Goal: Find specific page/section: Find specific page/section

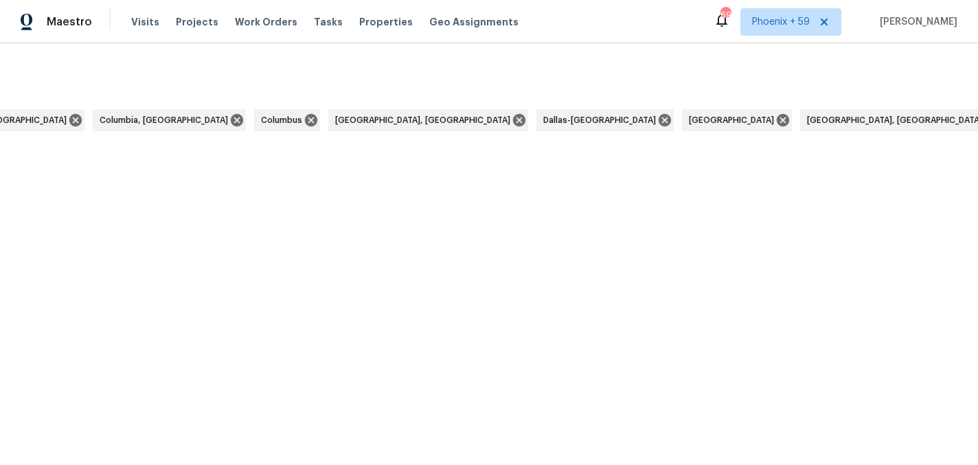
scroll to position [0, 4331]
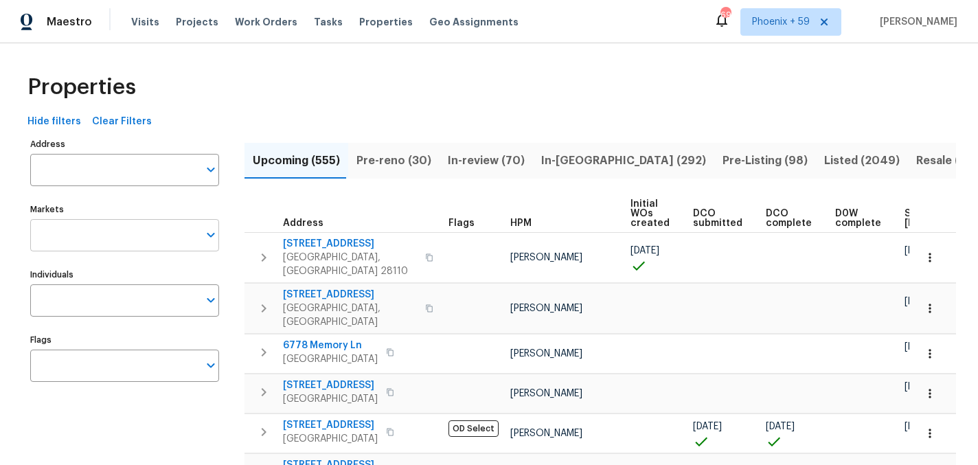
click at [104, 242] on input "Markets" at bounding box center [114, 235] width 168 height 32
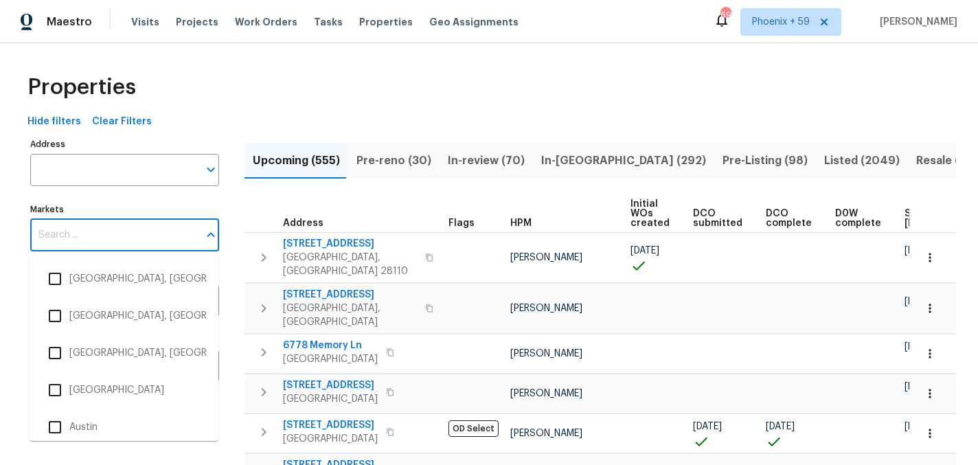
click at [106, 209] on label "Markets" at bounding box center [124, 209] width 189 height 8
click at [106, 219] on input "Markets" at bounding box center [114, 235] width 168 height 32
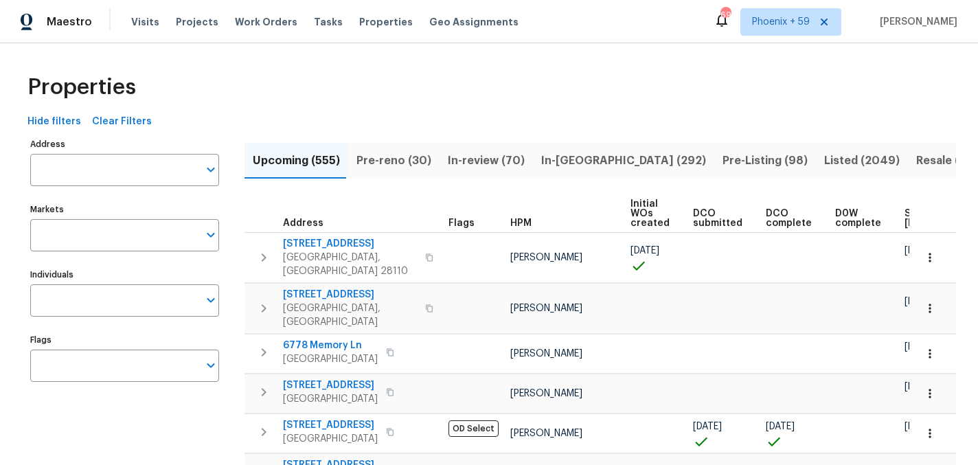
click at [65, 294] on input "Individuals" at bounding box center [114, 300] width 168 height 32
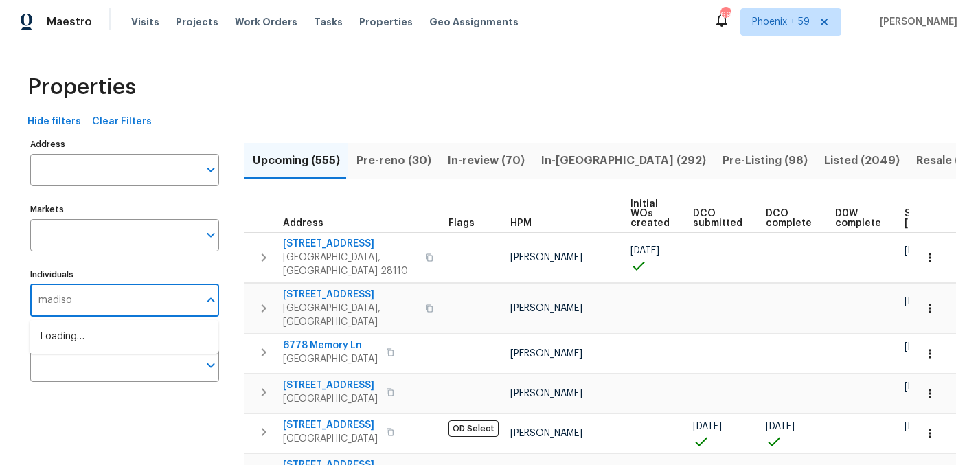
type input "madison"
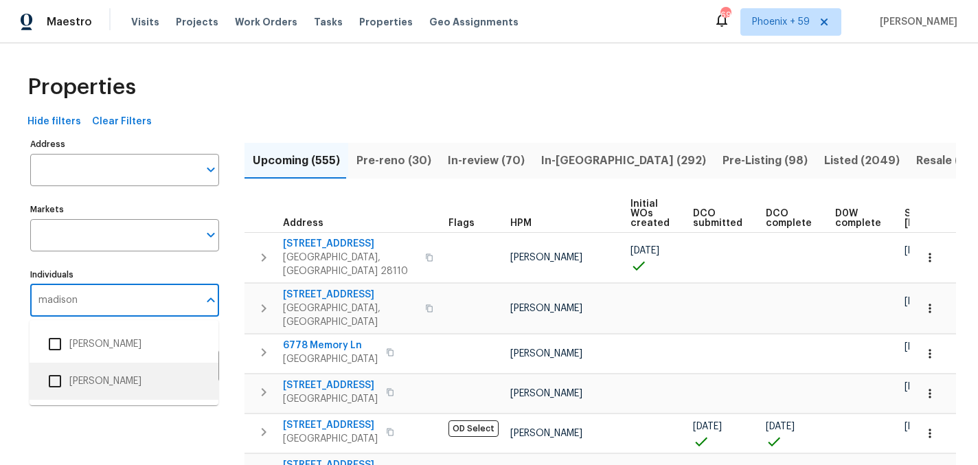
click at [78, 374] on li "[PERSON_NAME]" at bounding box center [124, 381] width 167 height 29
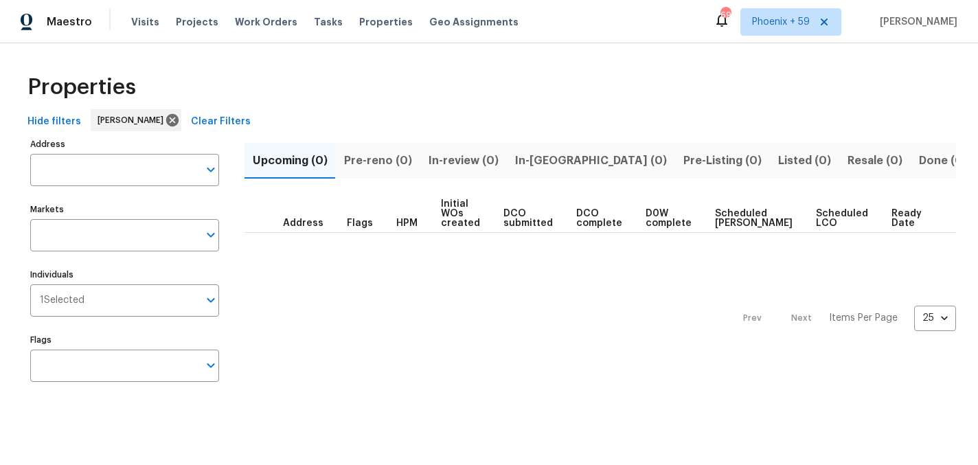
click at [380, 157] on span "Pre-reno (0)" at bounding box center [378, 160] width 68 height 19
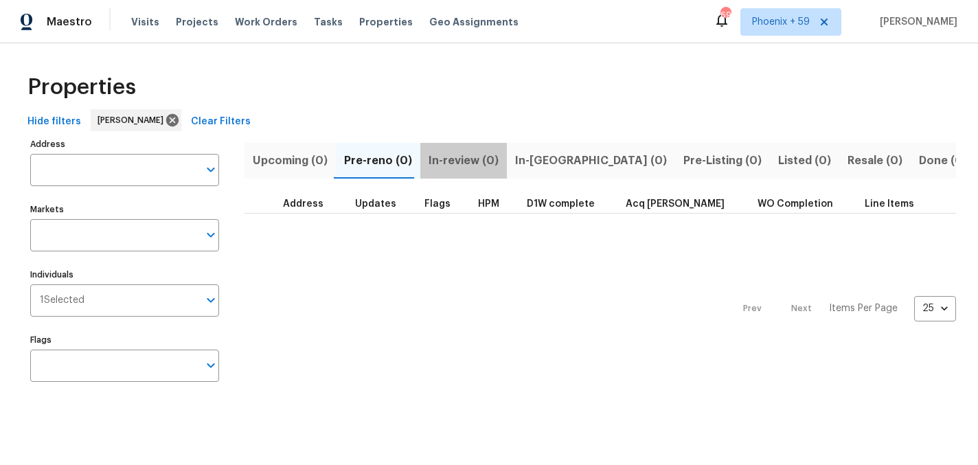
click at [464, 156] on span "In-review (0)" at bounding box center [464, 160] width 70 height 19
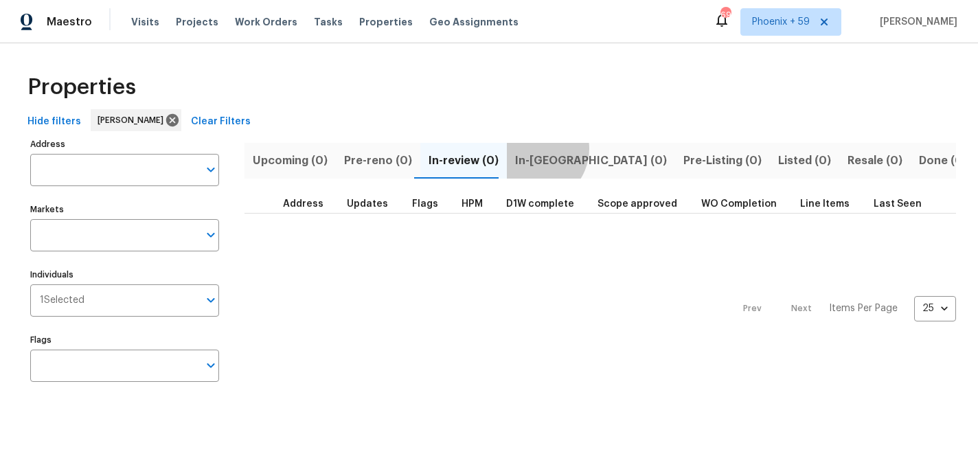
click at [524, 148] on button "In-[GEOGRAPHIC_DATA] (0)" at bounding box center [591, 161] width 168 height 36
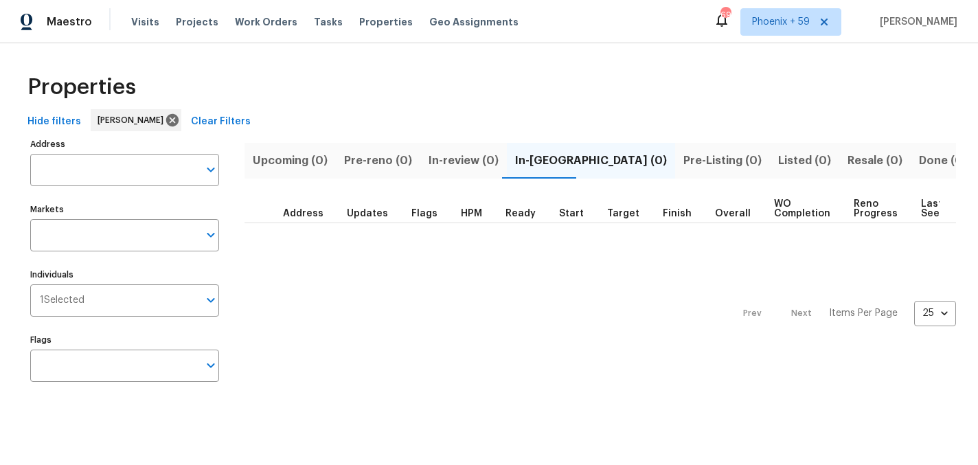
click at [683, 151] on span "Pre-Listing (0)" at bounding box center [722, 160] width 78 height 19
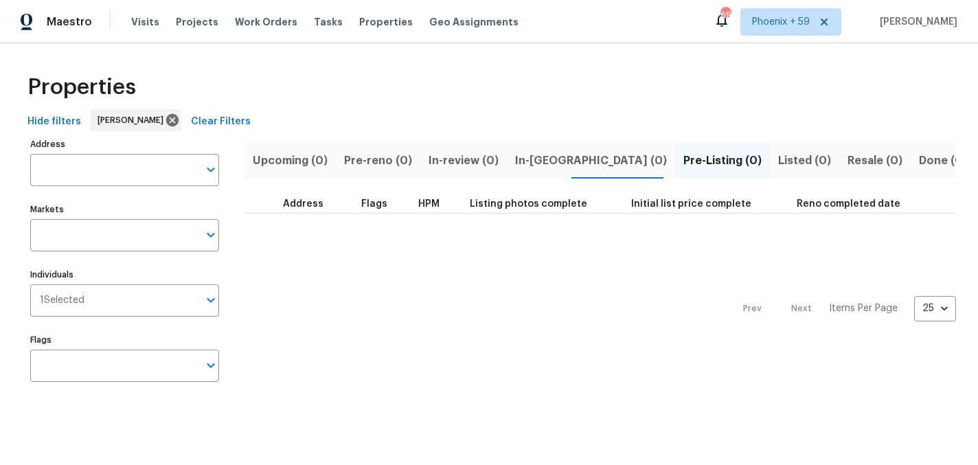
click at [778, 152] on span "Listed (0)" at bounding box center [804, 160] width 53 height 19
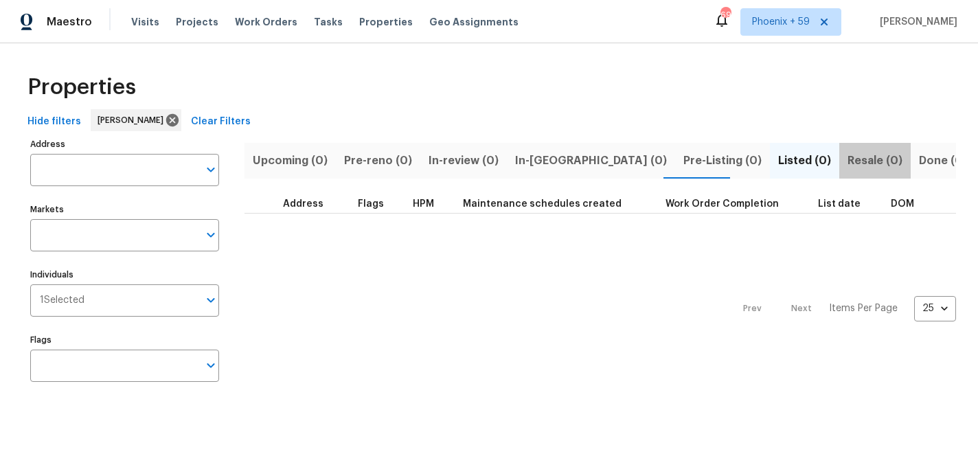
click at [847, 160] on span "Resale (0)" at bounding box center [874, 160] width 55 height 19
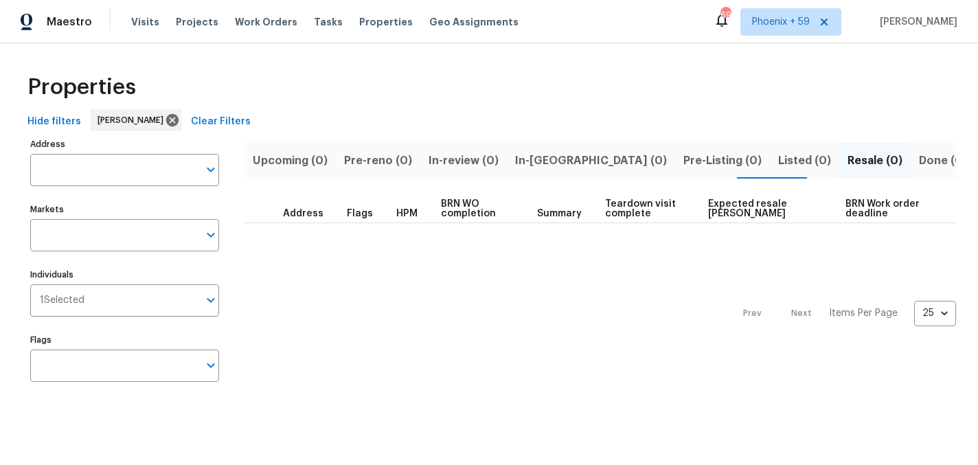
click at [919, 159] on span "Done (0)" at bounding box center [943, 160] width 48 height 19
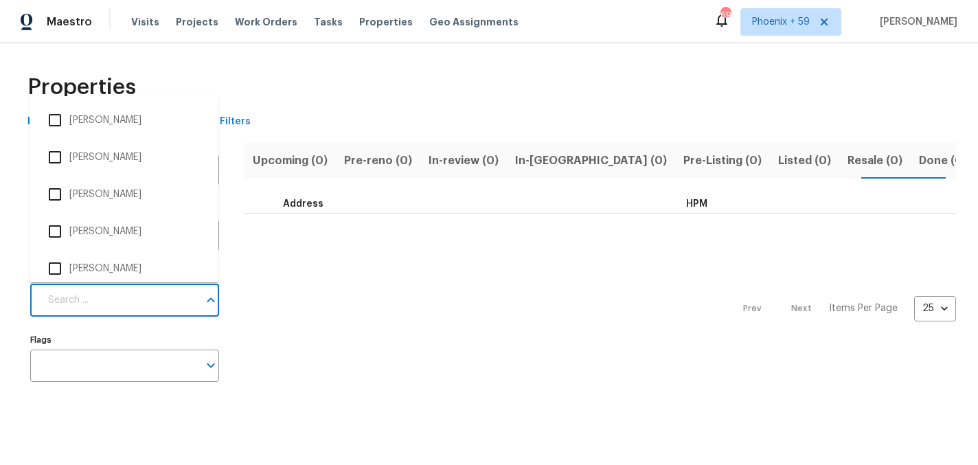
click at [126, 304] on input "Individuals" at bounding box center [119, 300] width 159 height 32
click at [347, 298] on div "Prev Next Items Per Page 25 25 ​" at bounding box center [599, 305] width 711 height 182
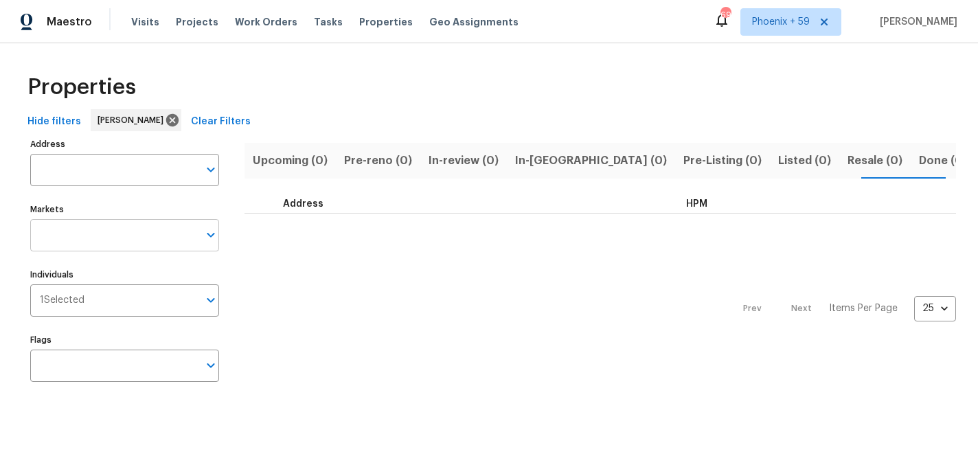
click at [138, 233] on input "Markets" at bounding box center [114, 235] width 168 height 32
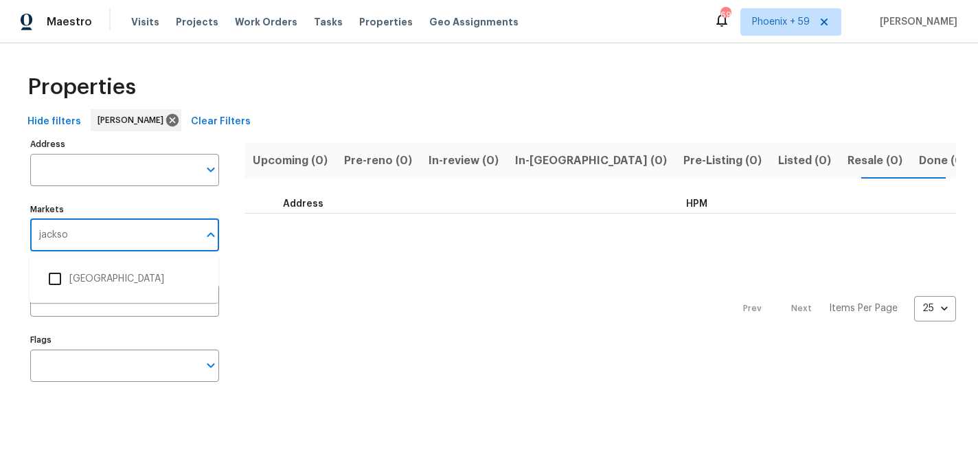
type input "jackson"
click at [80, 280] on li "[GEOGRAPHIC_DATA]" at bounding box center [124, 278] width 167 height 29
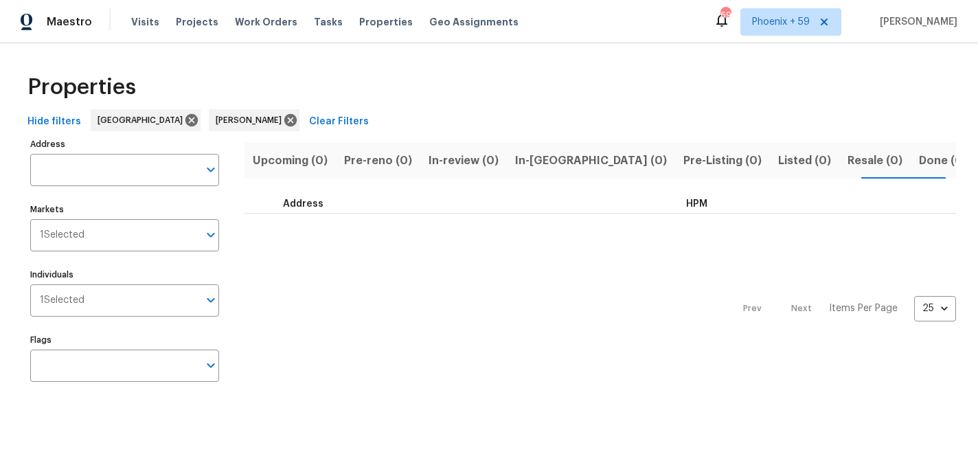
click at [427, 111] on div "Hide filters Jacksonville Madison Williamson Clear Filters" at bounding box center [489, 121] width 934 height 25
click at [197, 23] on span "Projects" at bounding box center [197, 22] width 43 height 14
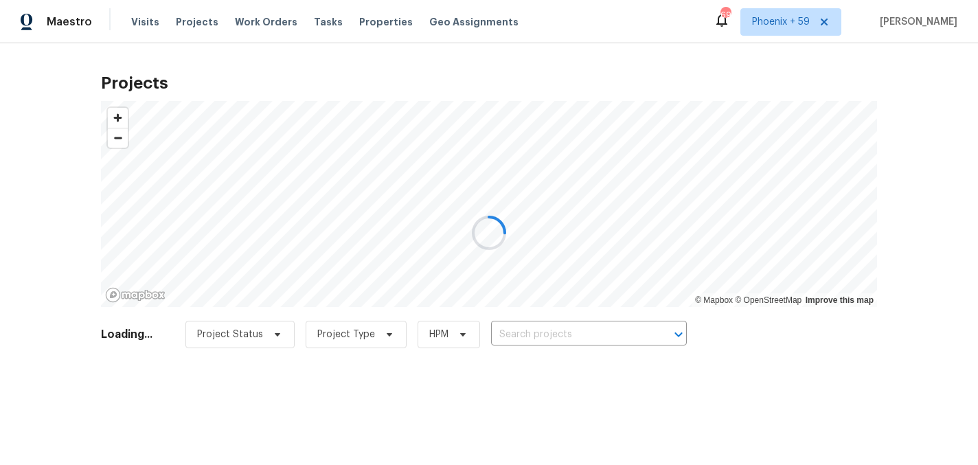
click at [466, 335] on div at bounding box center [489, 232] width 978 height 465
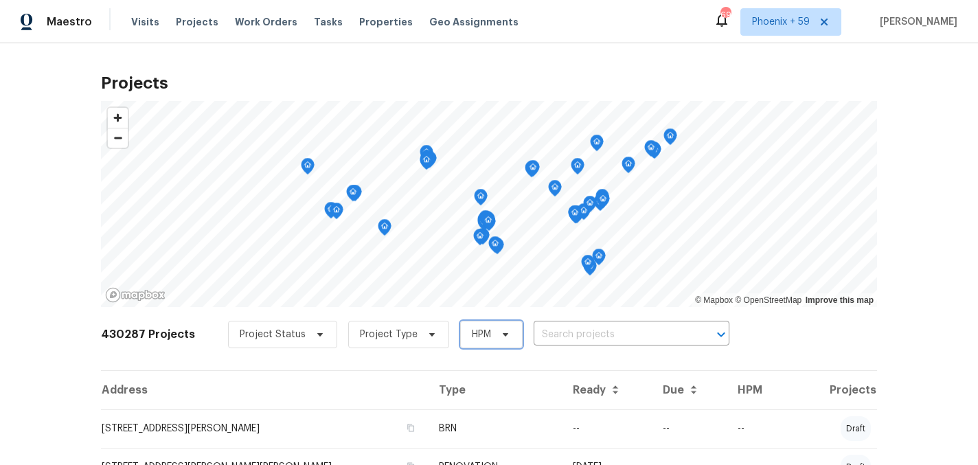
click at [472, 341] on span "HPM" at bounding box center [491, 334] width 62 height 27
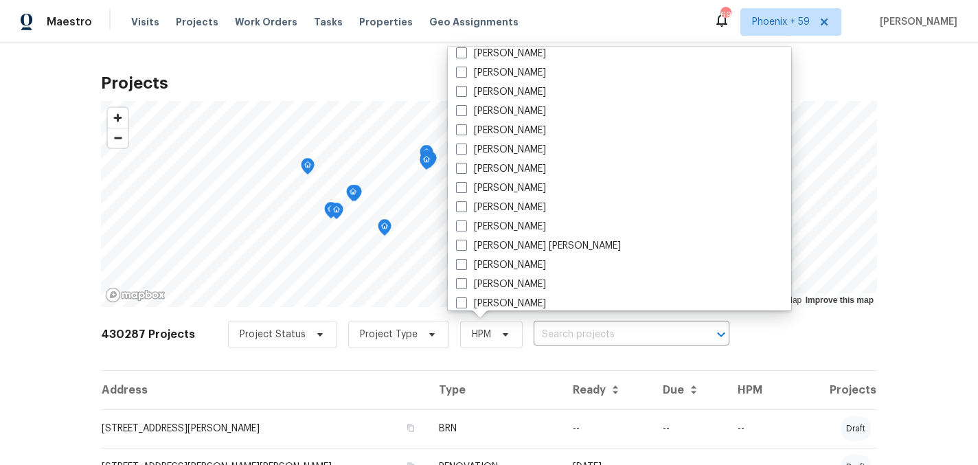
scroll to position [6402, 0]
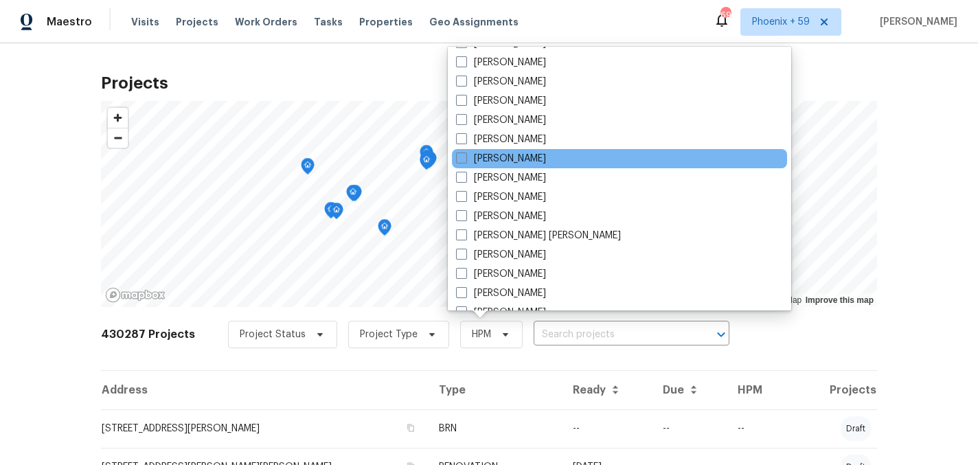
click at [518, 168] on div "Luz Ramos" at bounding box center [619, 158] width 335 height 19
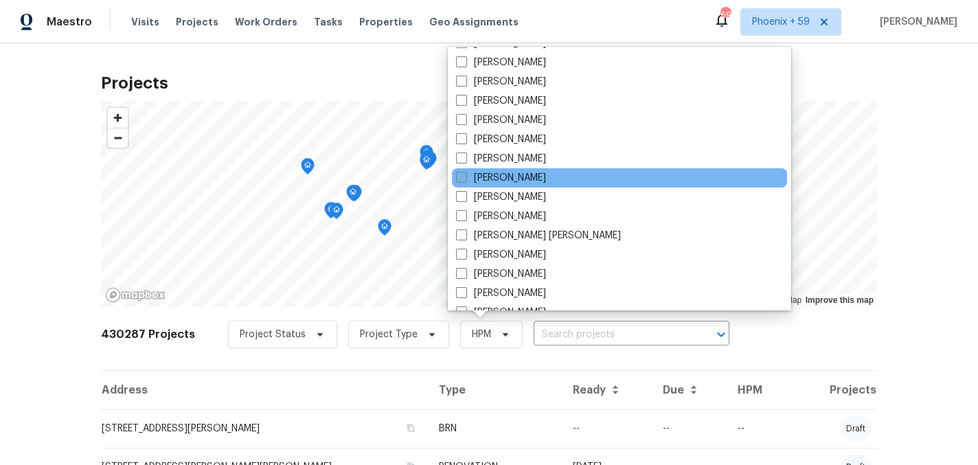
click at [516, 180] on label "[PERSON_NAME]" at bounding box center [501, 178] width 90 height 14
click at [465, 180] on input "[PERSON_NAME]" at bounding box center [460, 175] width 9 height 9
checkbox input "true"
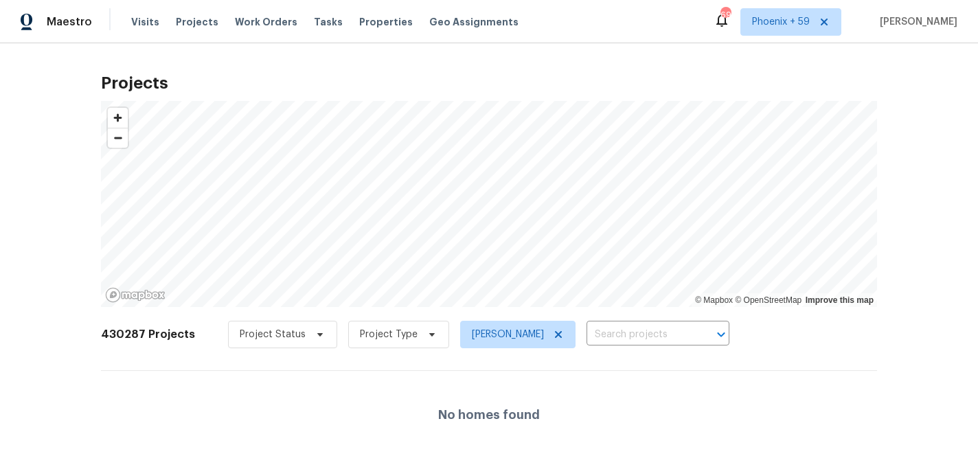
scroll to position [16, 0]
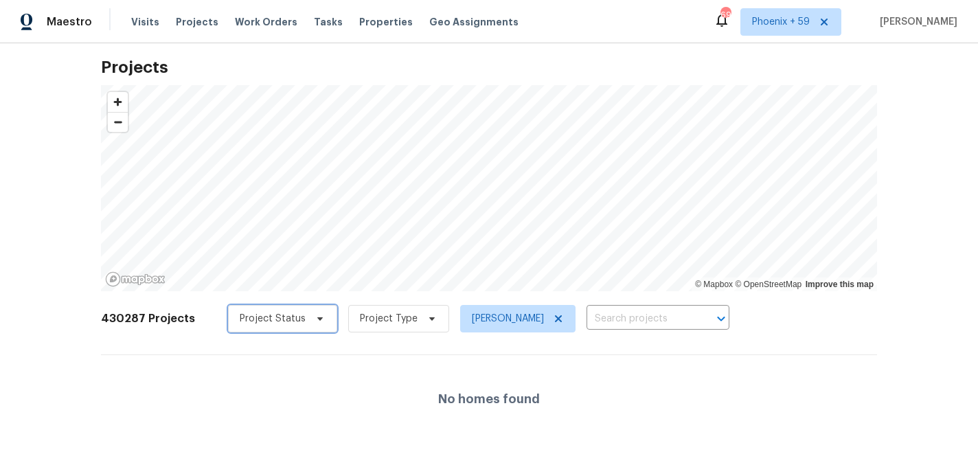
click at [299, 322] on span "Project Status" at bounding box center [282, 318] width 109 height 27
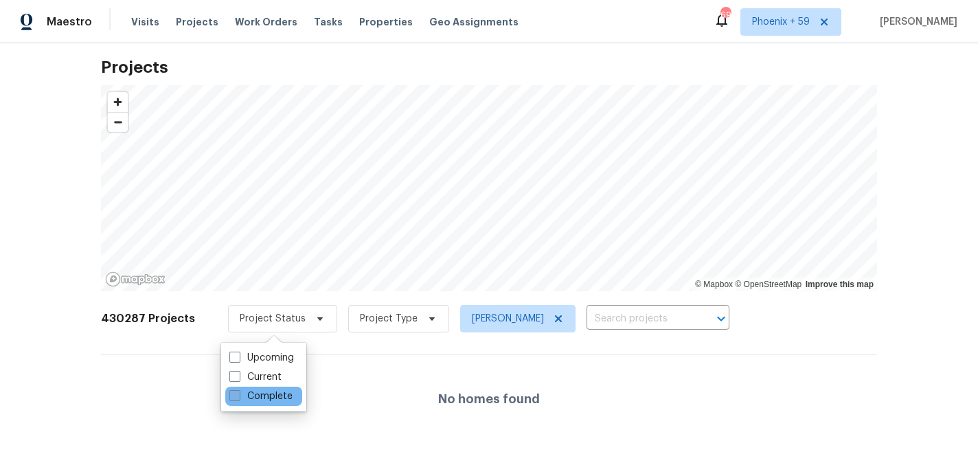
click at [280, 394] on label "Complete" at bounding box center [260, 396] width 63 height 14
click at [238, 394] on input "Complete" at bounding box center [233, 393] width 9 height 9
checkbox input "true"
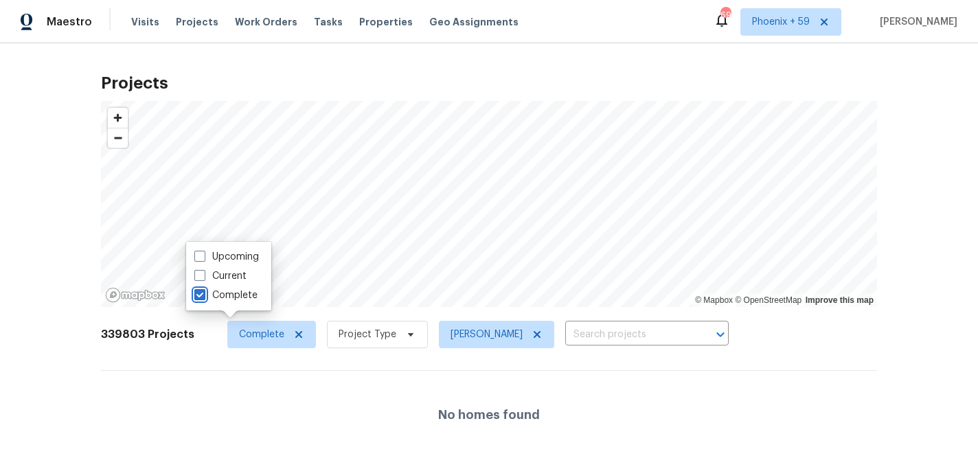
scroll to position [16, 0]
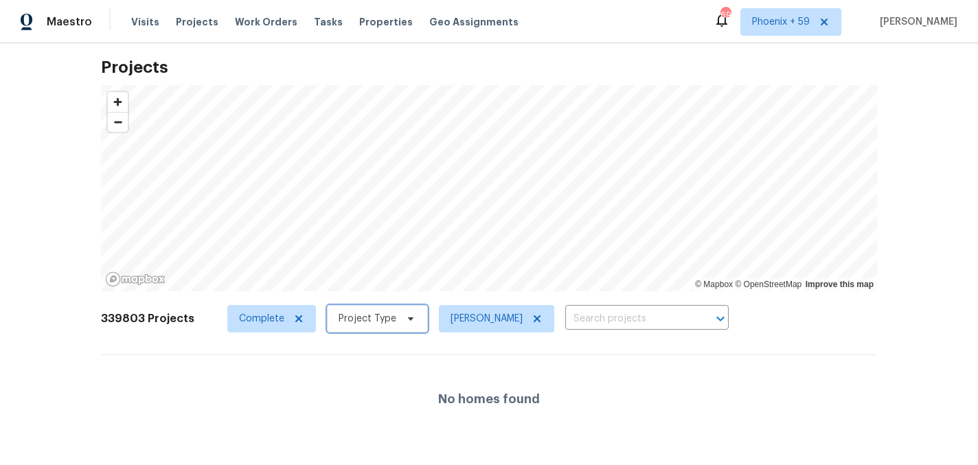
click at [367, 321] on span "Project Type" at bounding box center [368, 319] width 58 height 14
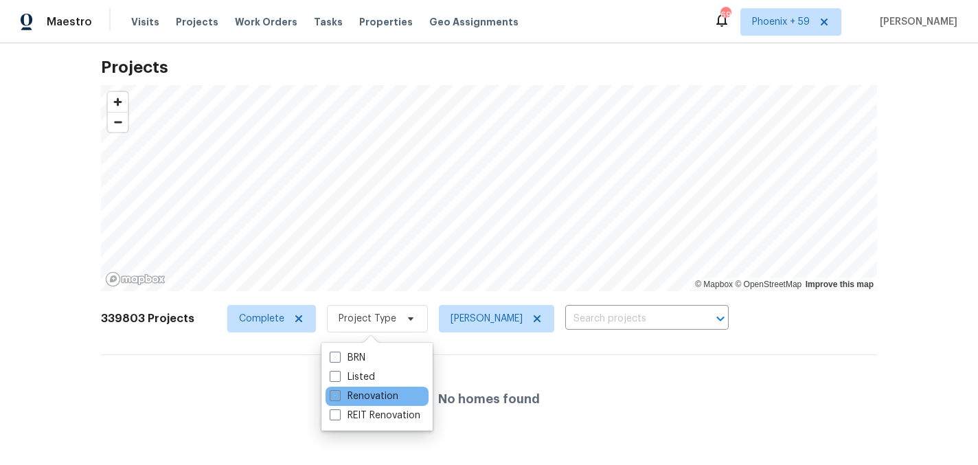
click at [367, 393] on label "Renovation" at bounding box center [364, 396] width 69 height 14
click at [339, 393] on input "Renovation" at bounding box center [334, 393] width 9 height 9
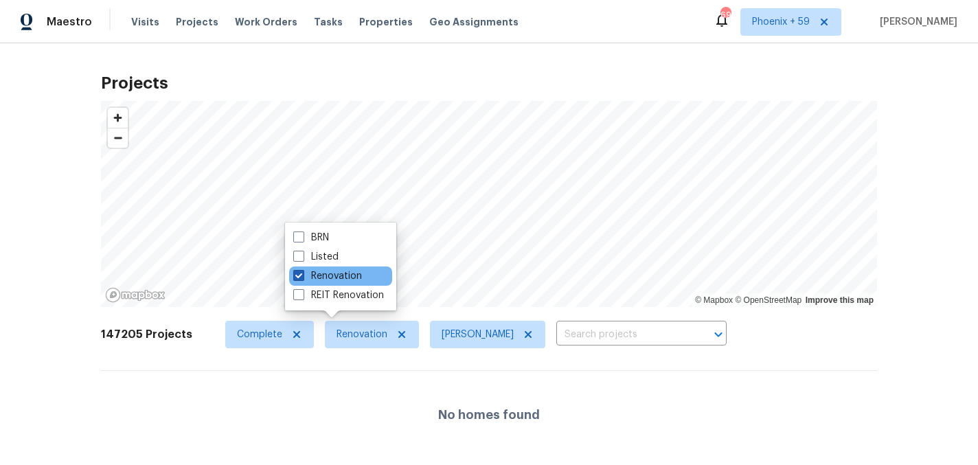
click at [321, 275] on label "Renovation" at bounding box center [327, 276] width 69 height 14
click at [302, 275] on input "Renovation" at bounding box center [297, 273] width 9 height 9
checkbox input "false"
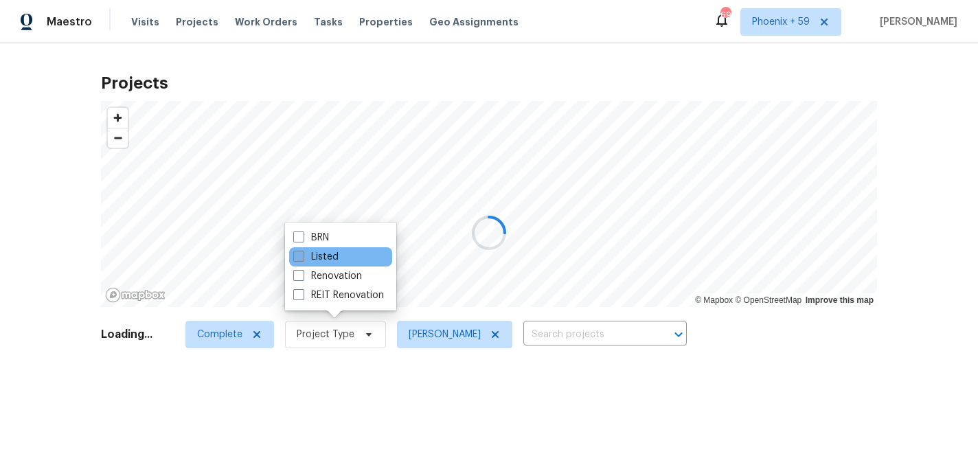
click at [315, 251] on label "Listed" at bounding box center [315, 257] width 45 height 14
click at [302, 251] on input "Listed" at bounding box center [297, 254] width 9 height 9
checkbox input "true"
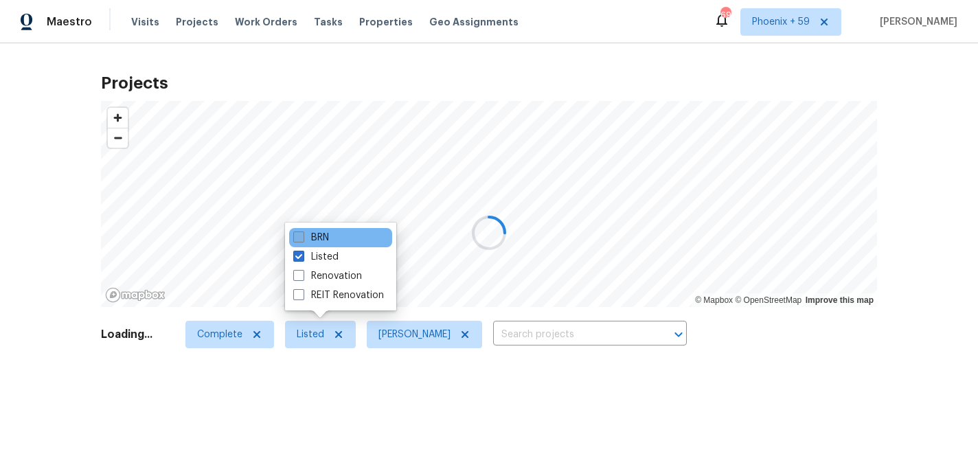
click at [311, 234] on label "BRN" at bounding box center [311, 238] width 36 height 14
click at [302, 234] on input "BRN" at bounding box center [297, 235] width 9 height 9
checkbox input "true"
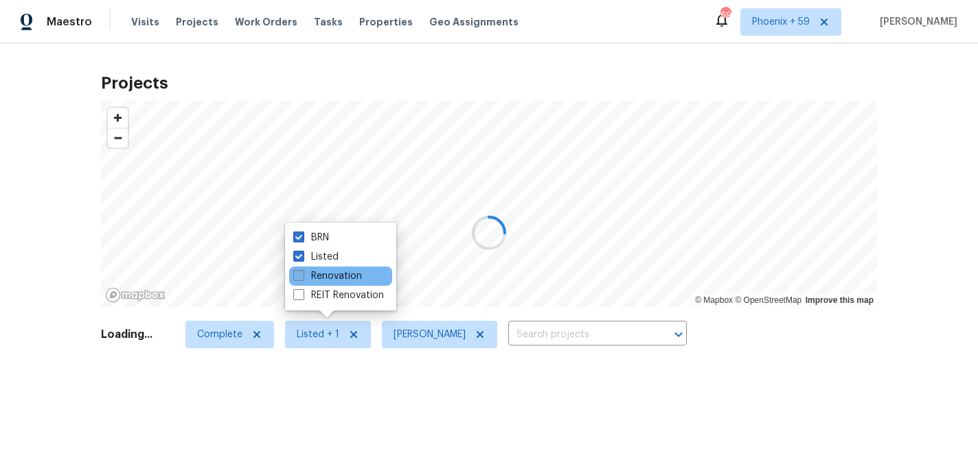
click at [310, 275] on label "Renovation" at bounding box center [327, 276] width 69 height 14
click at [302, 275] on input "Renovation" at bounding box center [297, 273] width 9 height 9
checkbox input "true"
click at [310, 293] on label "REIT Renovation" at bounding box center [338, 295] width 91 height 14
click at [302, 293] on input "REIT Renovation" at bounding box center [297, 292] width 9 height 9
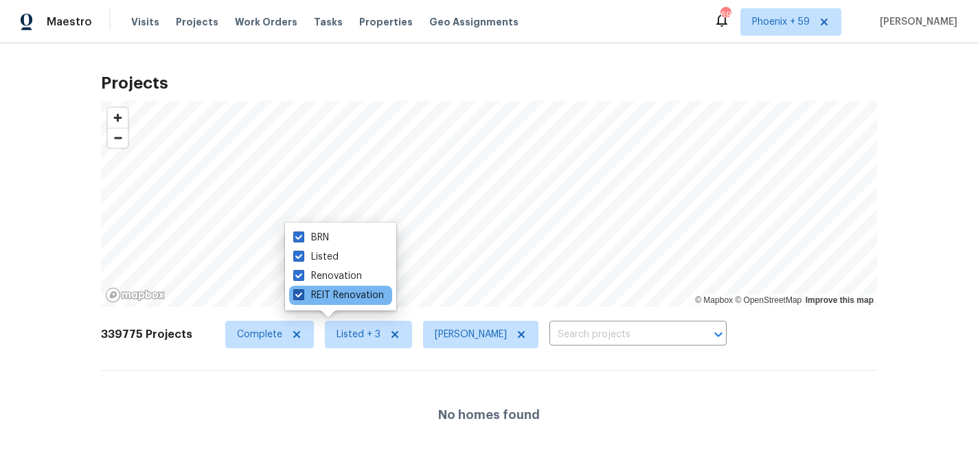
click at [310, 292] on label "REIT Renovation" at bounding box center [338, 295] width 91 height 14
click at [302, 292] on input "REIT Renovation" at bounding box center [297, 292] width 9 height 9
checkbox input "false"
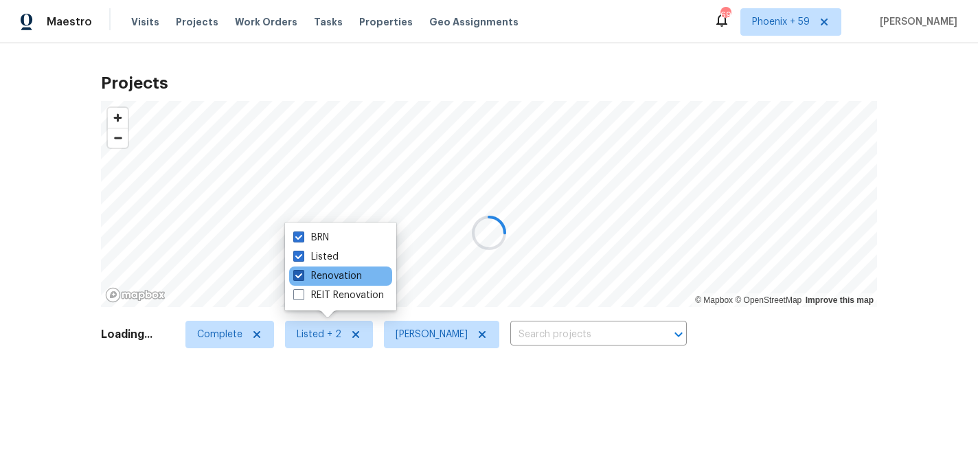
click at [309, 274] on label "Renovation" at bounding box center [327, 276] width 69 height 14
click at [302, 274] on input "Renovation" at bounding box center [297, 273] width 9 height 9
checkbox input "false"
click at [309, 259] on label "Listed" at bounding box center [315, 257] width 45 height 14
click at [302, 259] on input "Listed" at bounding box center [297, 254] width 9 height 9
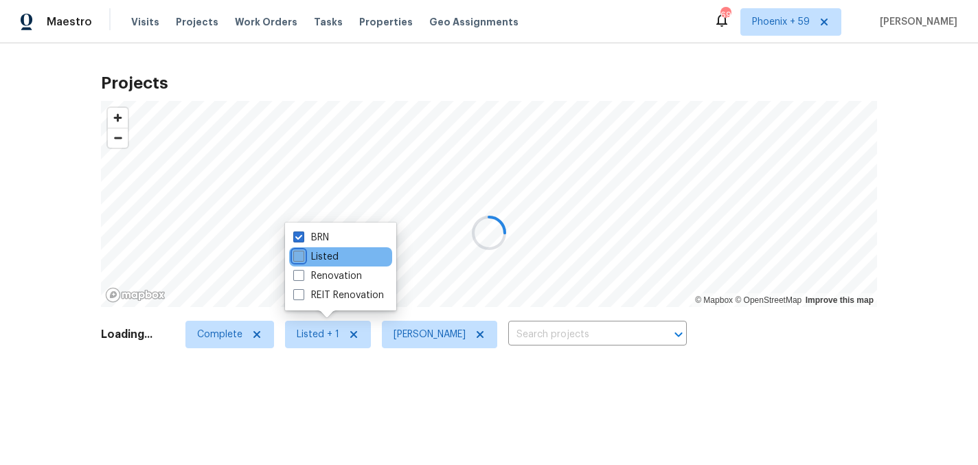
checkbox input "false"
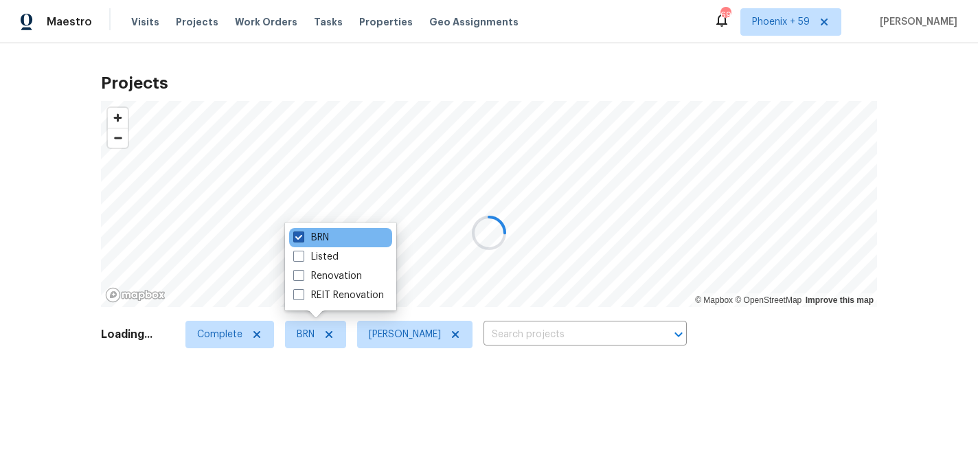
click at [309, 240] on label "BRN" at bounding box center [311, 238] width 36 height 14
click at [302, 240] on input "BRN" at bounding box center [297, 235] width 9 height 9
checkbox input "false"
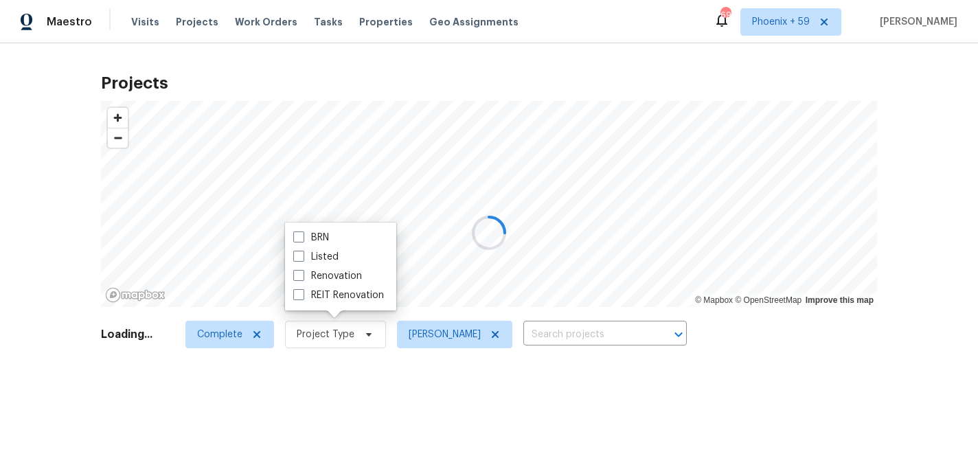
click at [251, 339] on div at bounding box center [489, 232] width 978 height 465
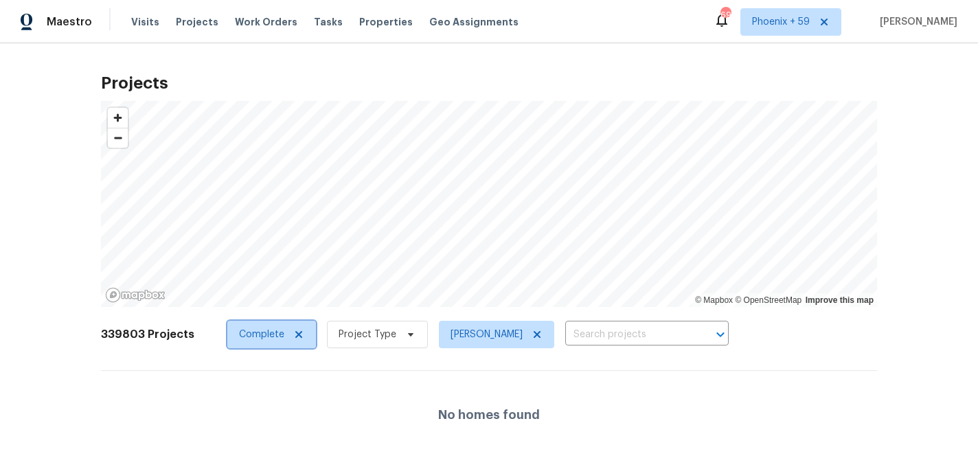
click at [251, 339] on span "Complete" at bounding box center [261, 335] width 45 height 14
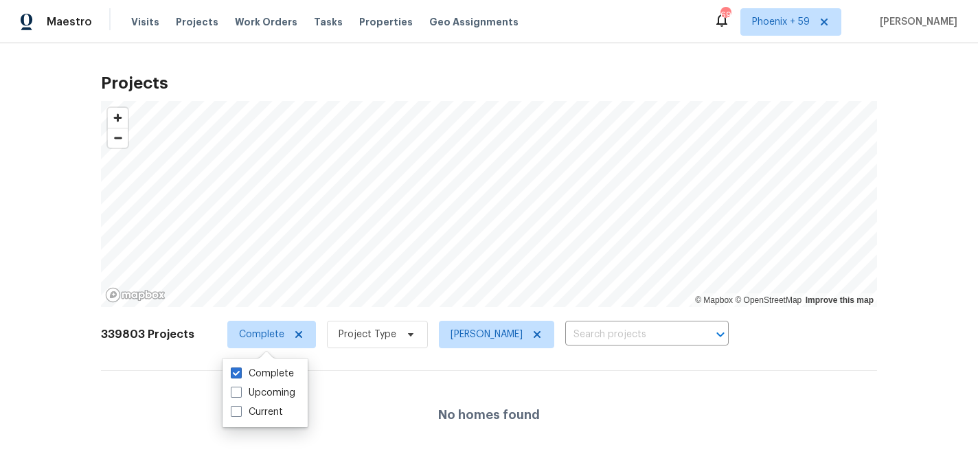
click at [107, 376] on div "No homes found" at bounding box center [489, 415] width 776 height 88
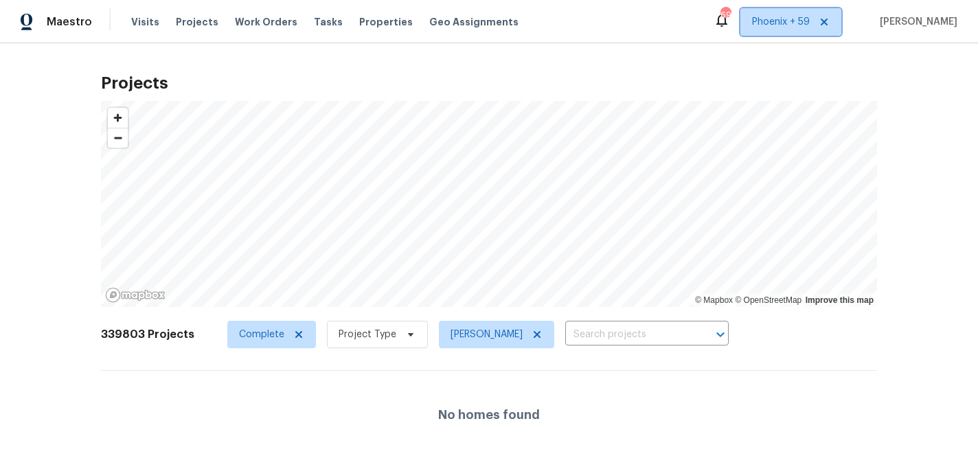
click at [821, 20] on icon at bounding box center [824, 22] width 7 height 7
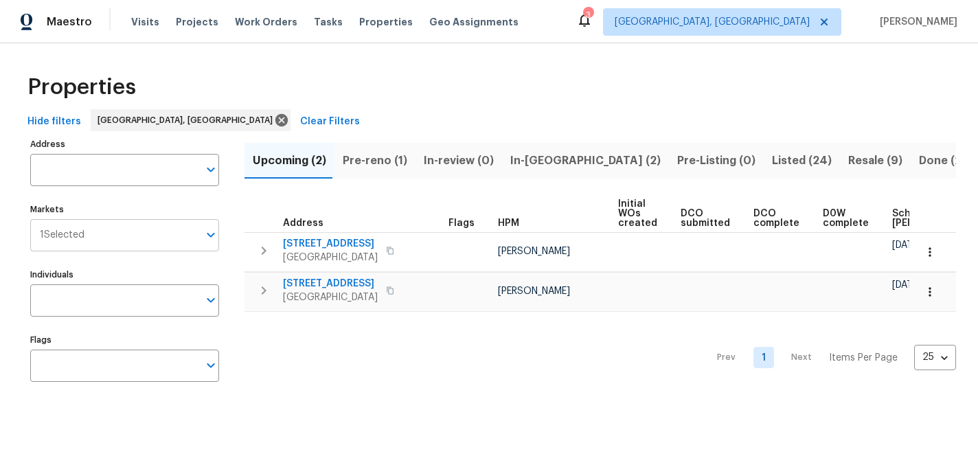
click at [179, 233] on input "Markets" at bounding box center [141, 235] width 114 height 32
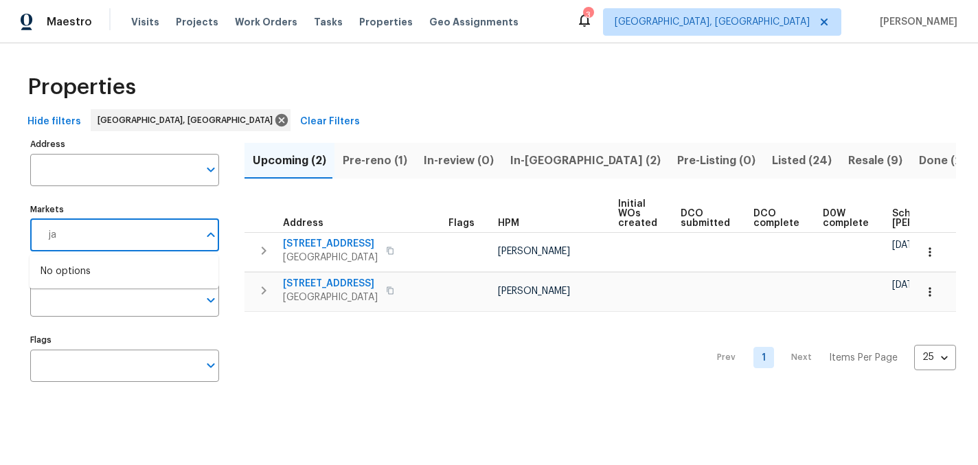
type input "ja"
click at [96, 277] on li "[GEOGRAPHIC_DATA]" at bounding box center [124, 278] width 167 height 29
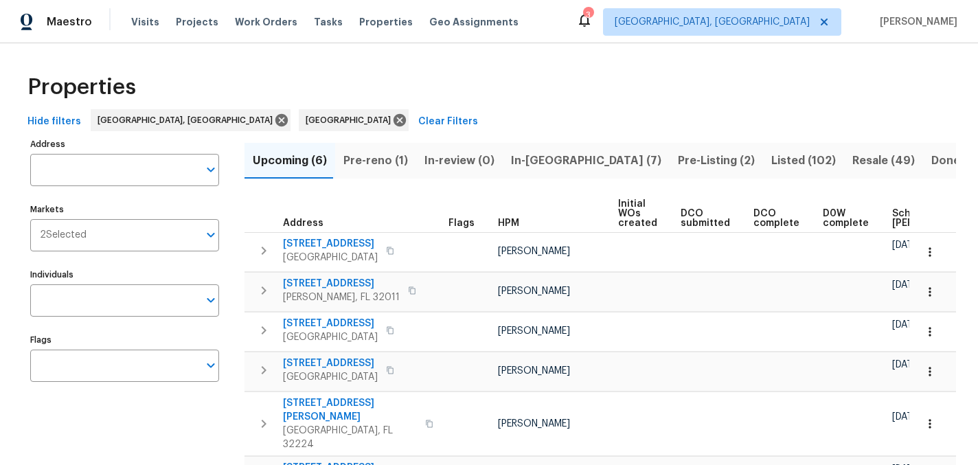
click at [931, 161] on span "Done (1861)" at bounding box center [963, 160] width 65 height 19
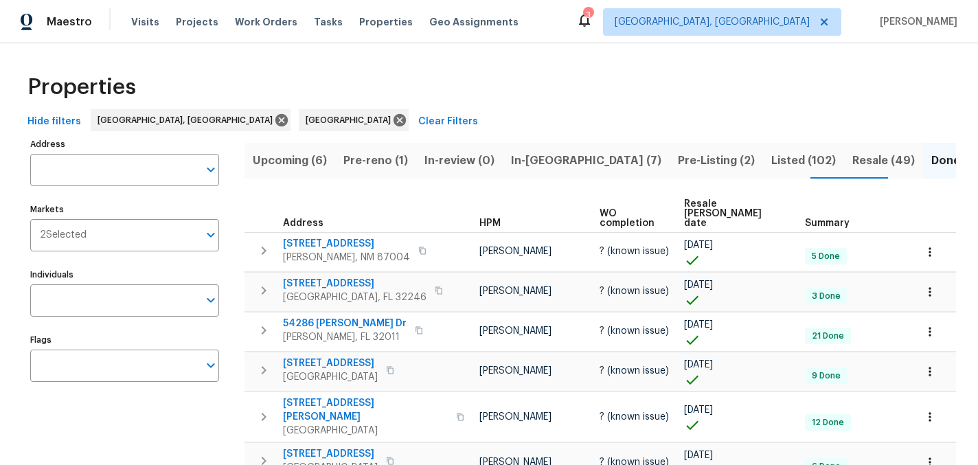
click at [479, 218] on span "HPM" at bounding box center [489, 223] width 21 height 10
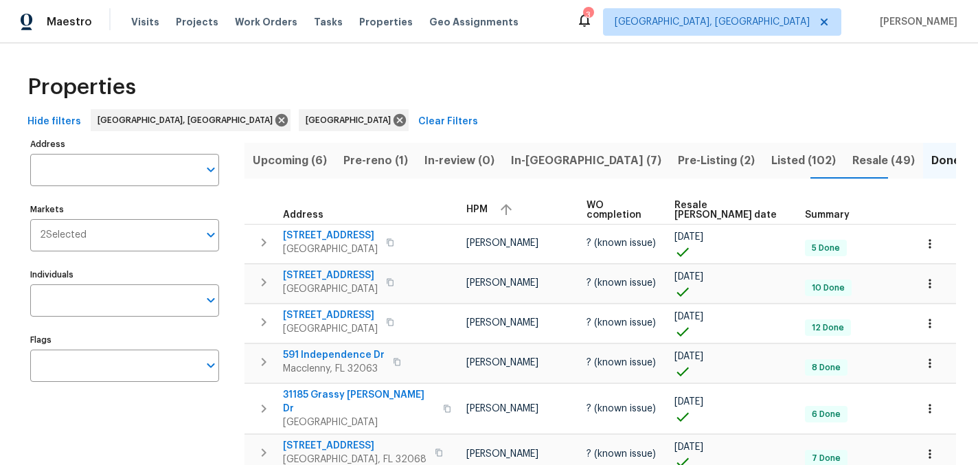
click at [500, 209] on div "HPM" at bounding box center [520, 209] width 109 height 21
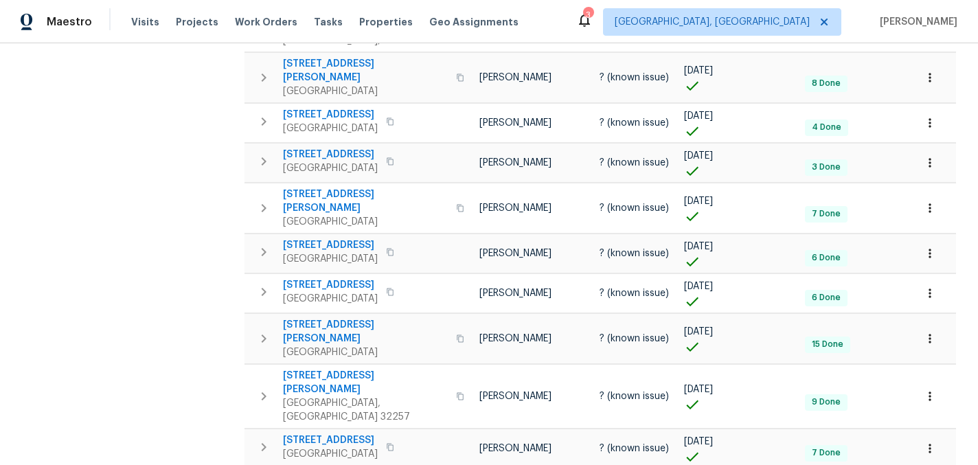
scroll to position [810, 0]
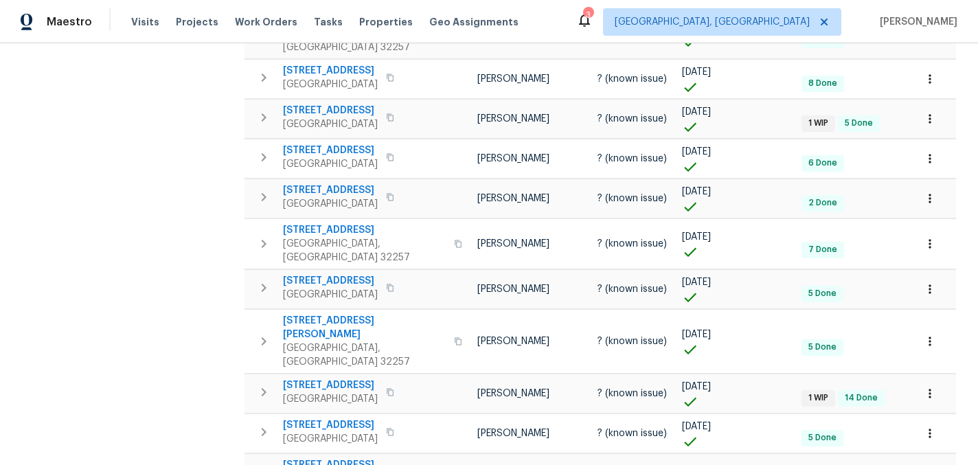
scroll to position [810, 0]
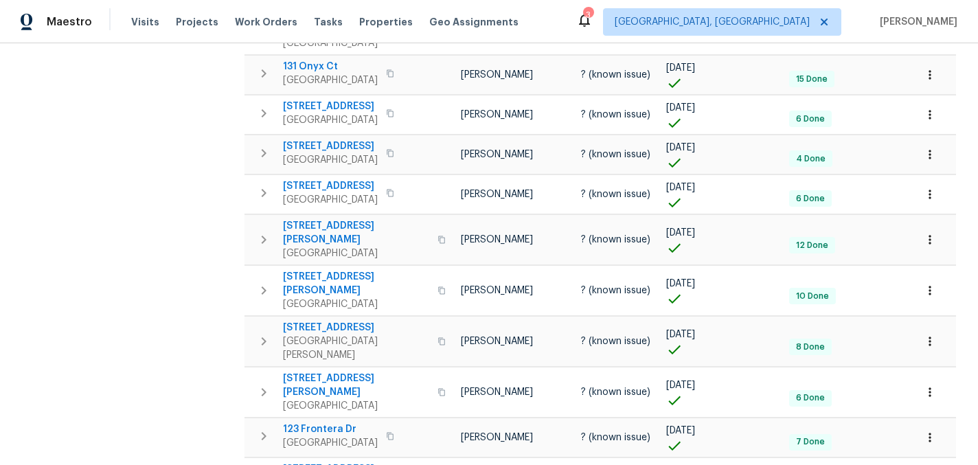
scroll to position [838, 0]
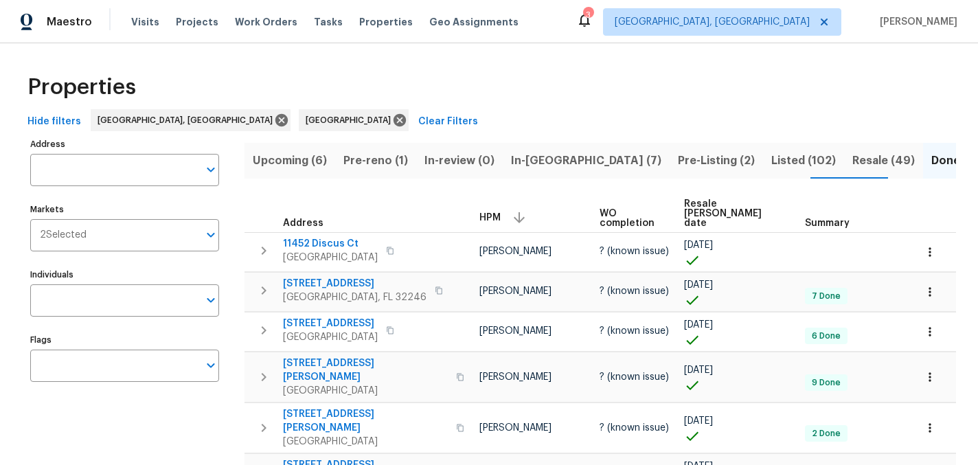
scroll to position [810, 0]
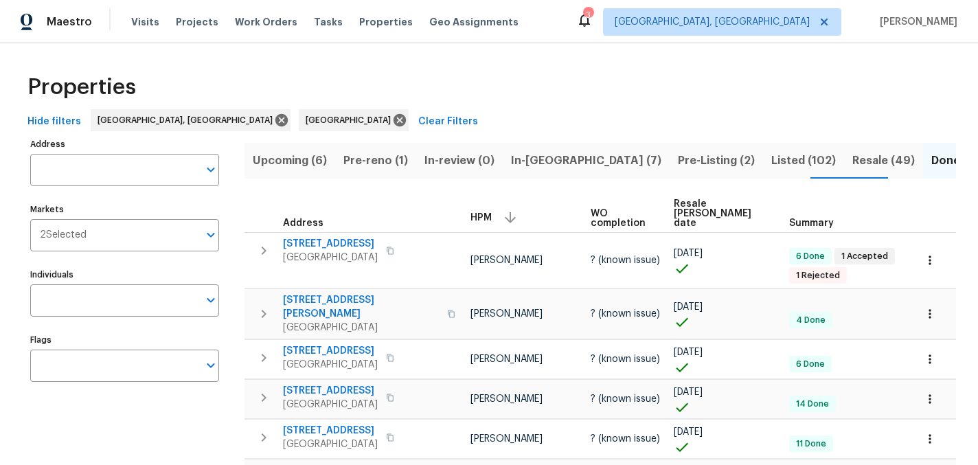
scroll to position [838, 0]
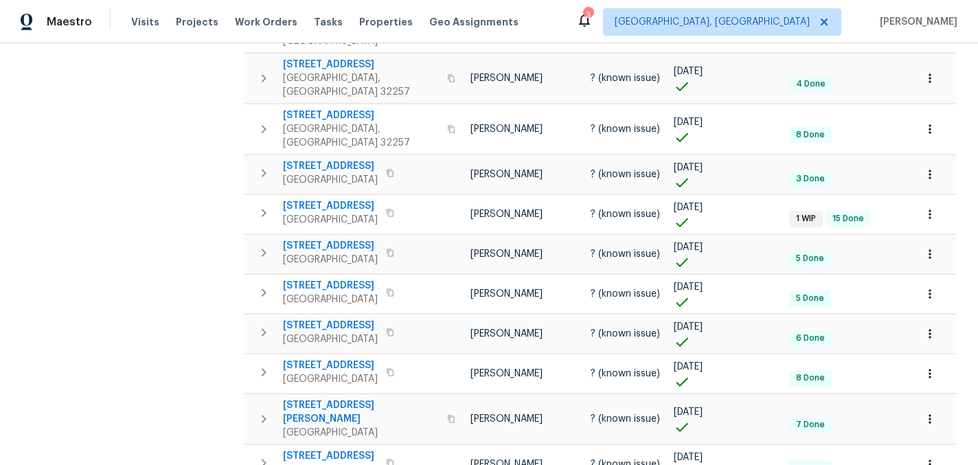
click at [931, 433] on body "Maestro Visits Projects Work Orders Tasks Properties Geo Assignments 3 [GEOGRAP…" at bounding box center [489, 232] width 978 height 465
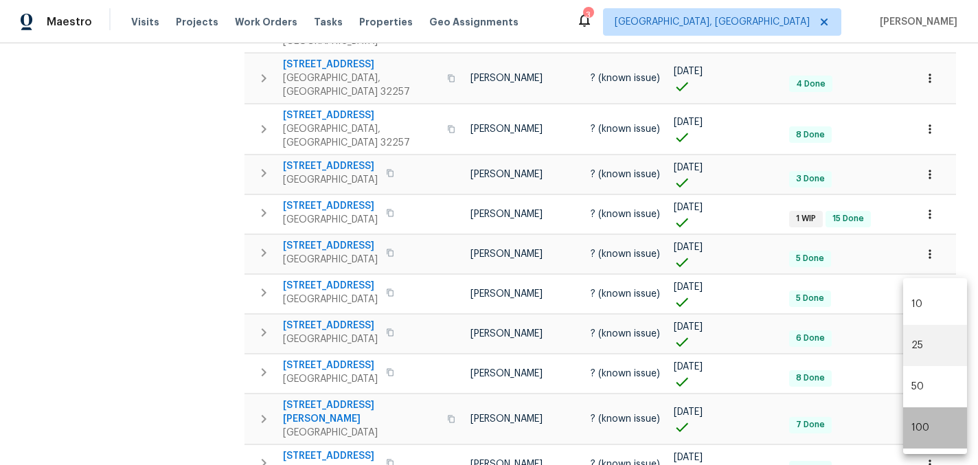
click at [931, 433] on li "100" at bounding box center [935, 427] width 64 height 41
type input "100"
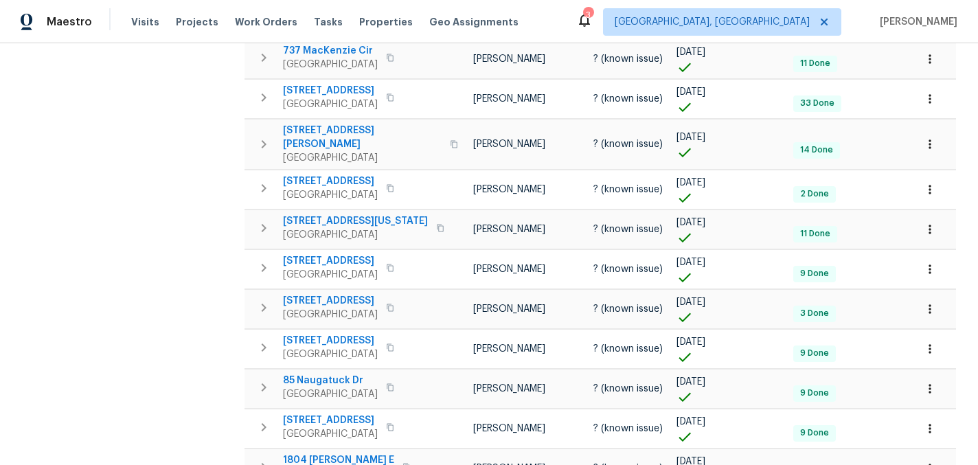
scroll to position [3825, 0]
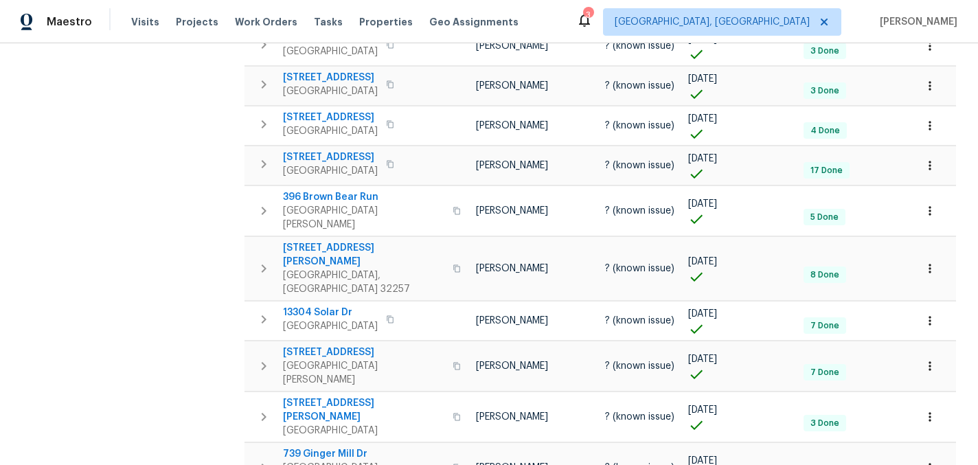
scroll to position [3797, 0]
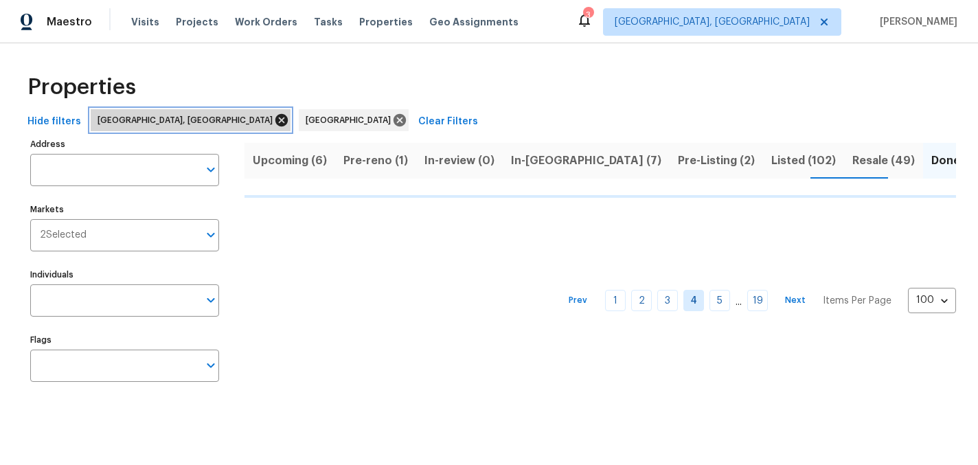
click at [275, 122] on icon at bounding box center [281, 120] width 12 height 12
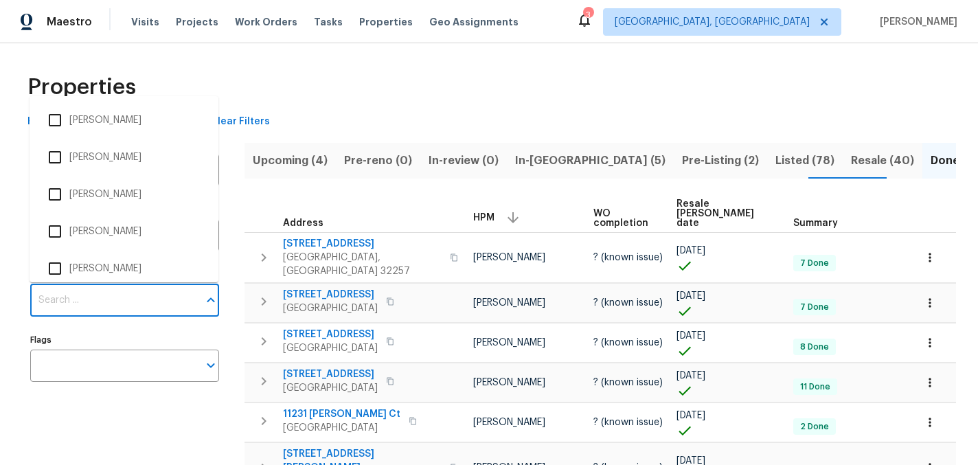
click at [158, 311] on input "Individuals" at bounding box center [114, 300] width 168 height 32
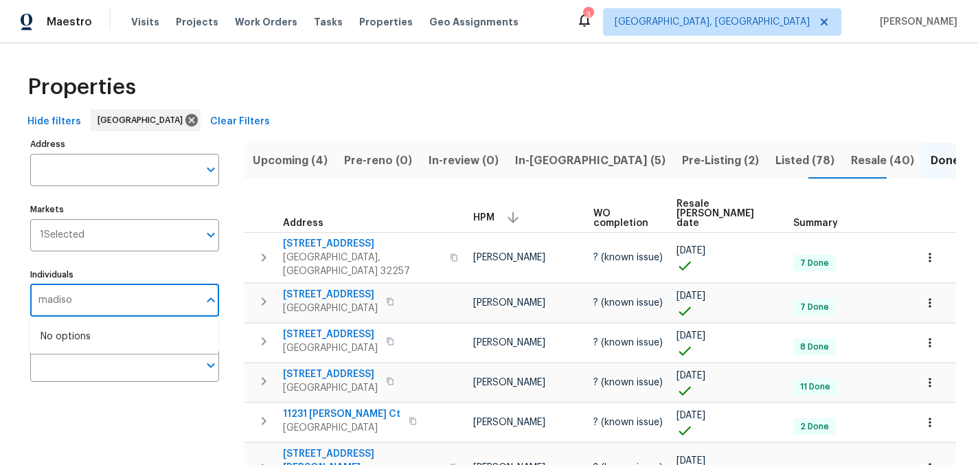
type input "madison"
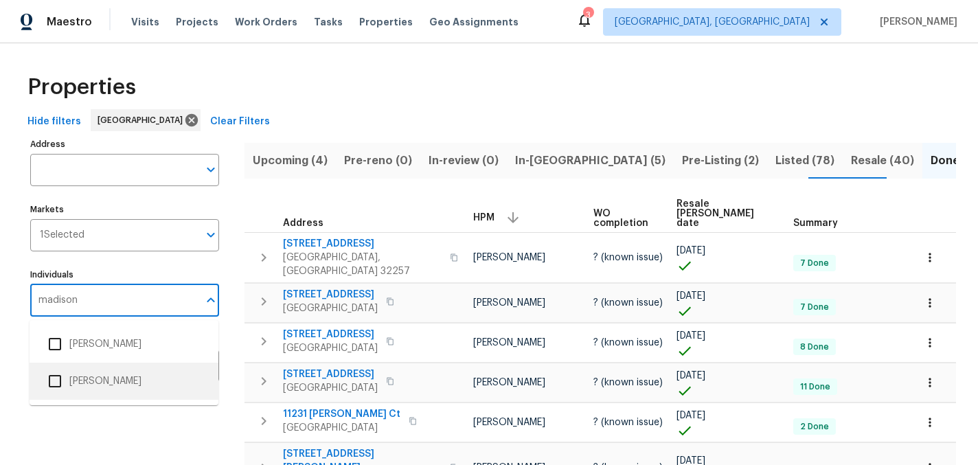
click at [115, 386] on li "[PERSON_NAME]" at bounding box center [124, 381] width 167 height 29
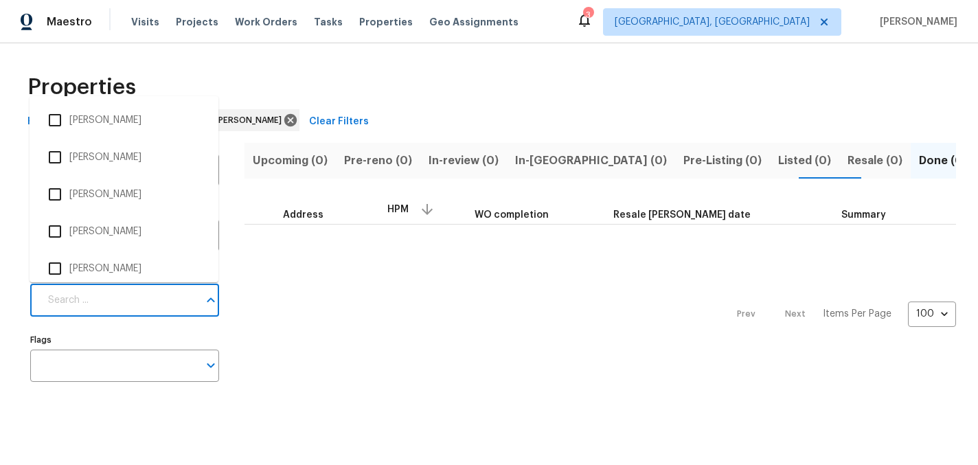
click at [175, 299] on input "Individuals" at bounding box center [119, 300] width 159 height 32
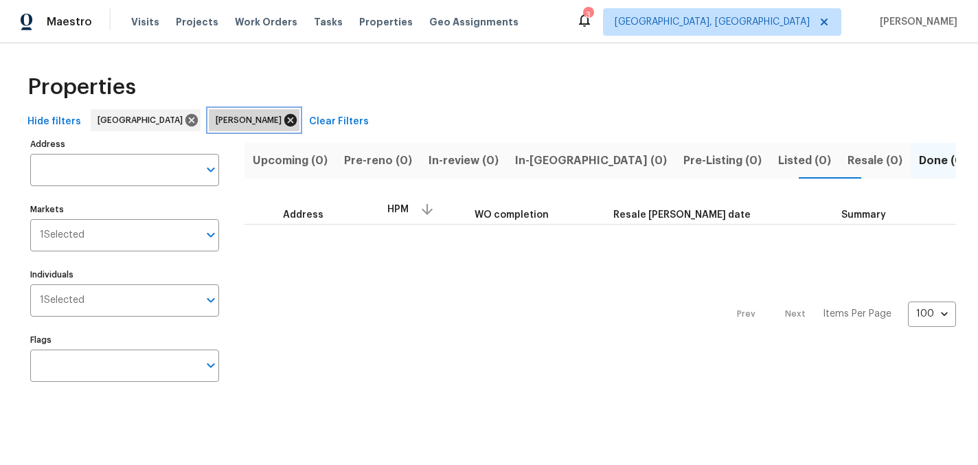
click at [284, 121] on icon at bounding box center [290, 120] width 12 height 12
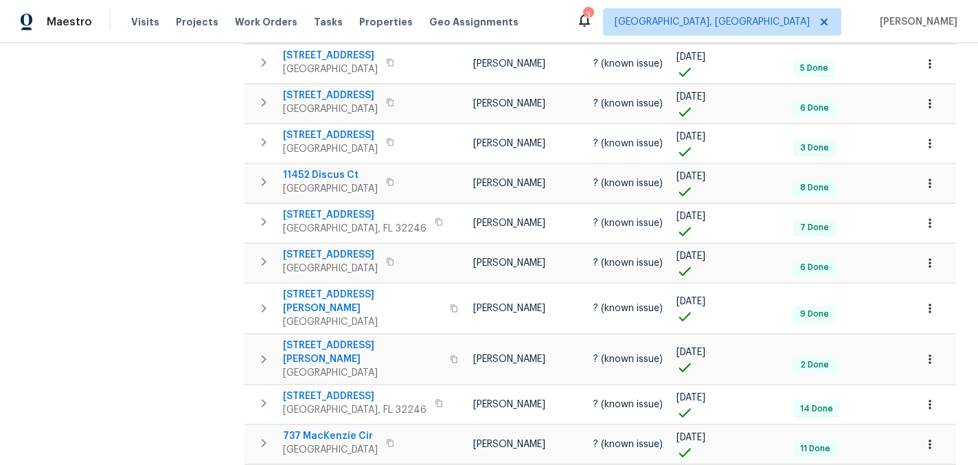
scroll to position [3825, 0]
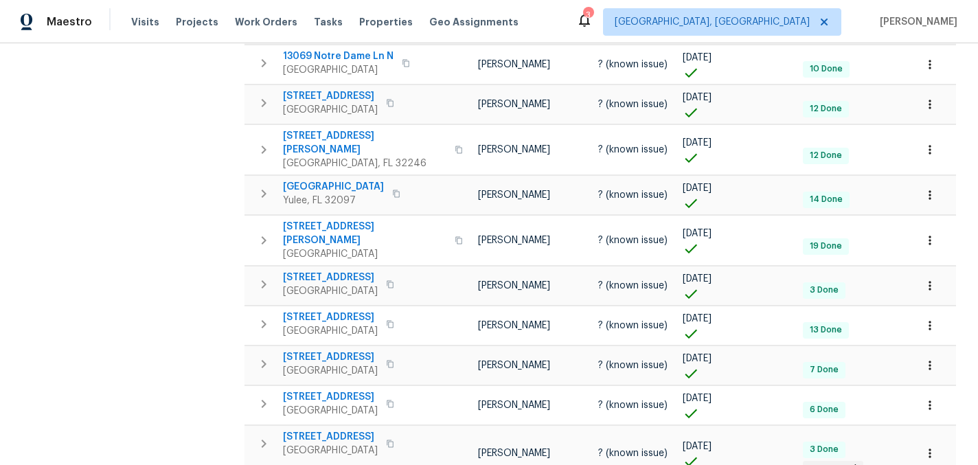
scroll to position [3797, 0]
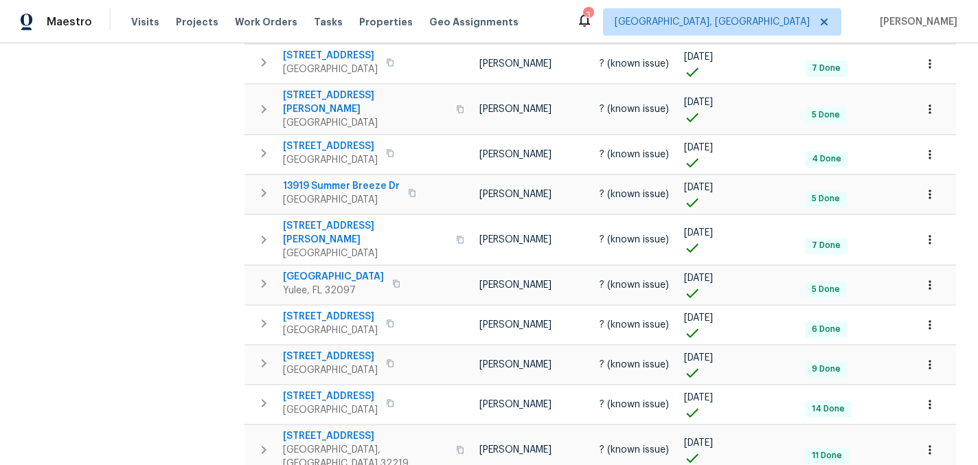
scroll to position [3797, 0]
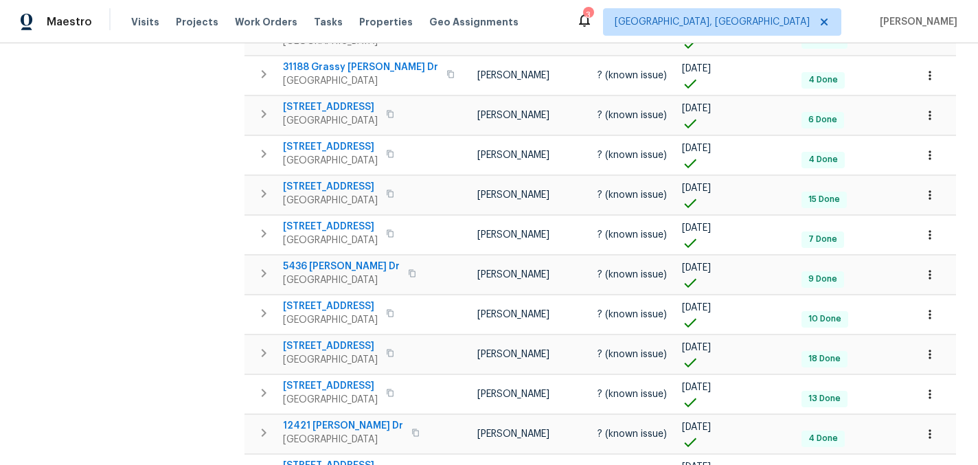
scroll to position [3842, 0]
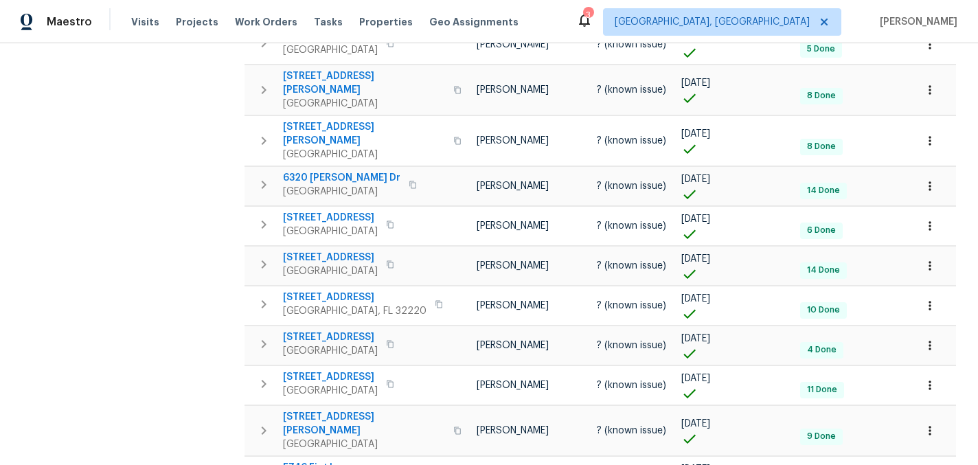
scroll to position [3797, 0]
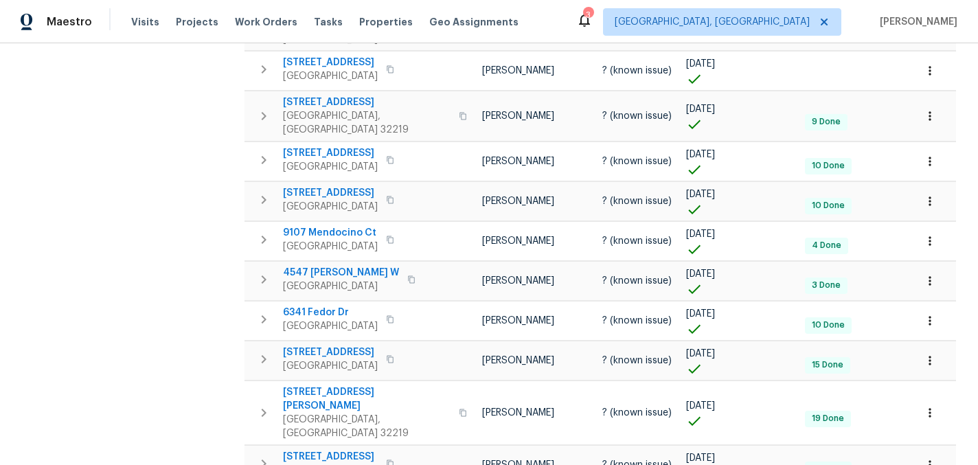
scroll to position [3797, 0]
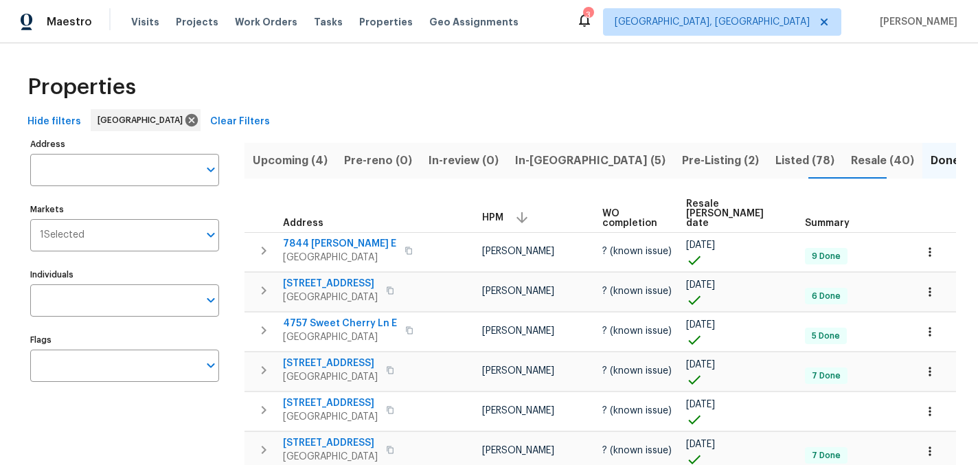
scroll to position [3797, 0]
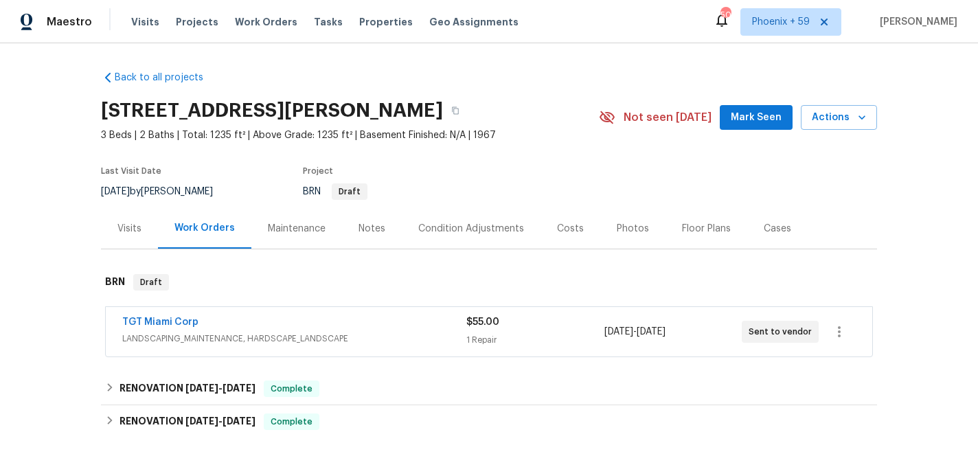
scroll to position [147, 0]
